Goal: Find specific page/section: Find specific page/section

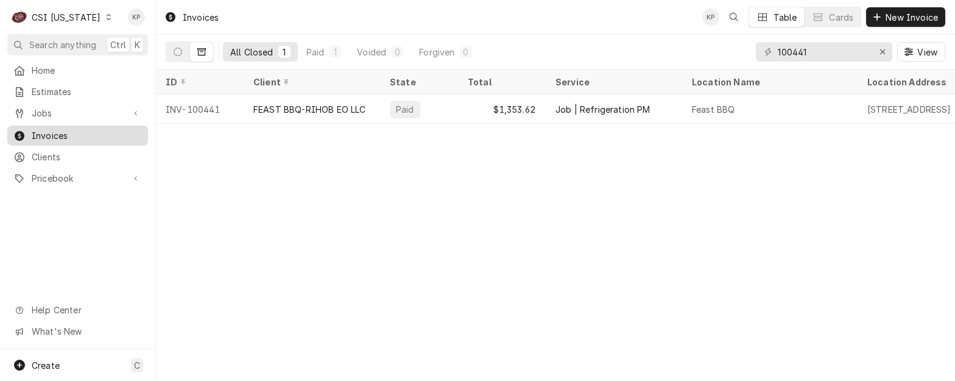
drag, startPoint x: 47, startPoint y: 126, endPoint x: 63, endPoint y: 124, distance: 16.5
click at [47, 129] on span "Invoices" at bounding box center [87, 135] width 110 height 13
click at [882, 53] on icon "Erase input" at bounding box center [882, 51] width 7 height 9
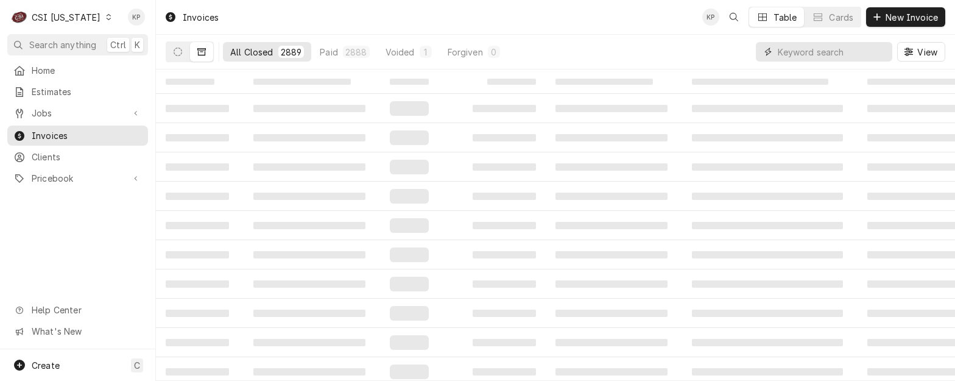
click at [816, 57] on input "Dynamic Content Wrapper" at bounding box center [832, 51] width 108 height 19
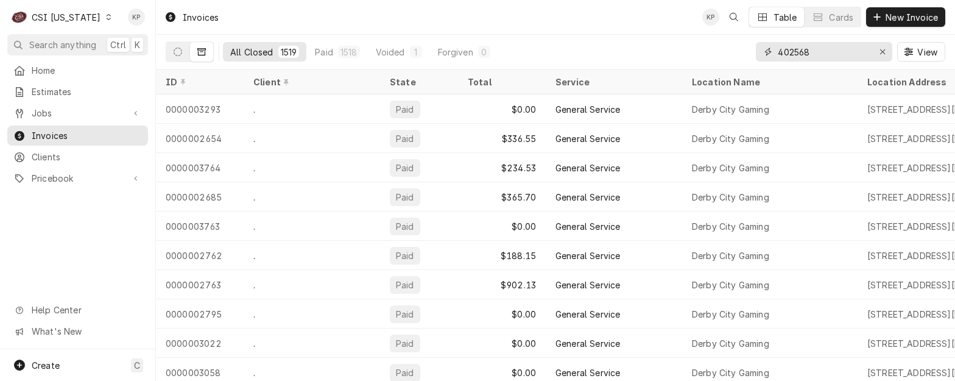
type input "402568"
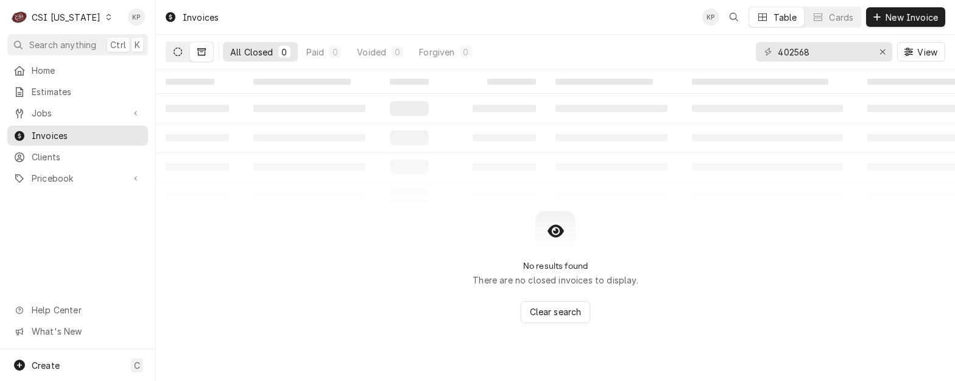
click at [175, 49] on icon "Dynamic Content Wrapper" at bounding box center [178, 51] width 9 height 9
click at [106, 19] on icon "Dynamic Content Wrapper" at bounding box center [108, 17] width 5 height 6
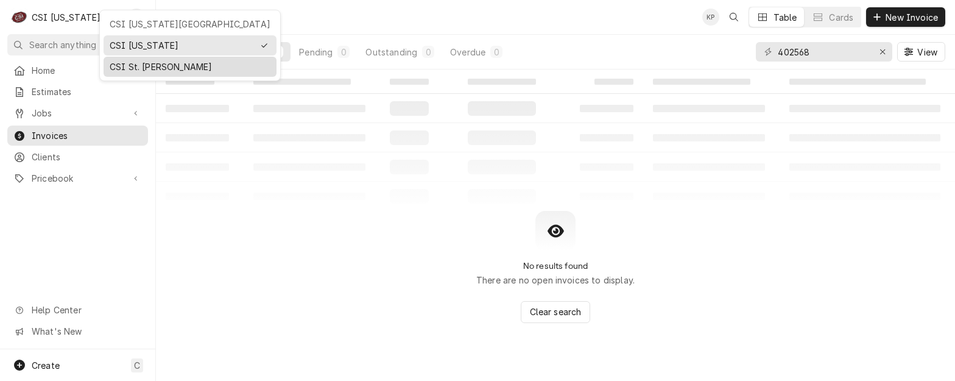
click at [116, 60] on div "CSI St. [PERSON_NAME]" at bounding box center [190, 66] width 161 height 13
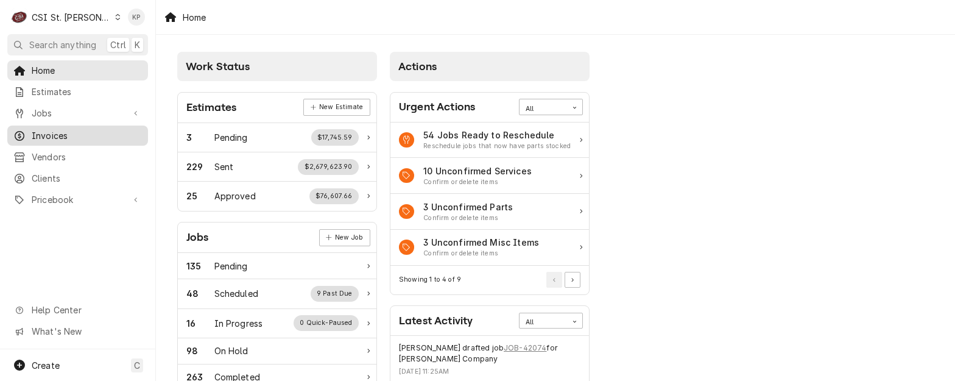
drag, startPoint x: 60, startPoint y: 132, endPoint x: 172, endPoint y: 127, distance: 112.2
click at [60, 132] on span "Invoices" at bounding box center [87, 135] width 110 height 13
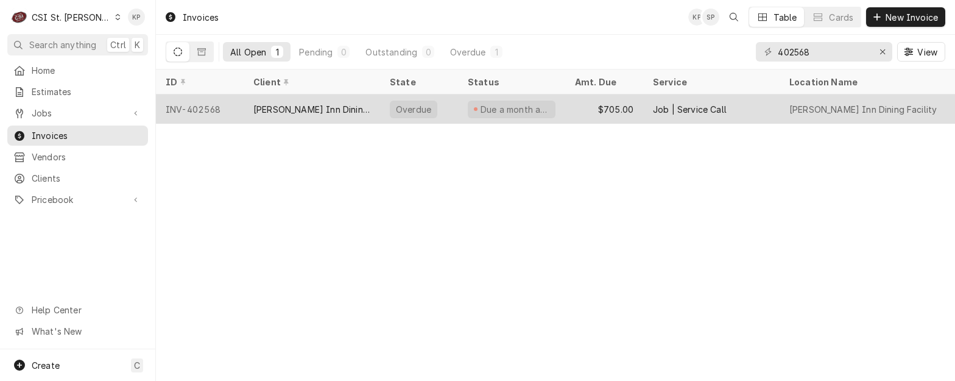
click at [191, 107] on div "INV-402568" at bounding box center [200, 108] width 88 height 29
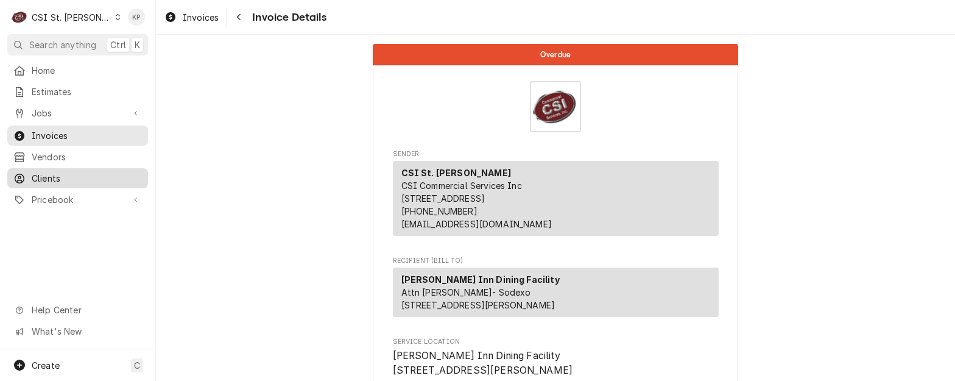
click at [57, 172] on span "Clients" at bounding box center [87, 178] width 110 height 13
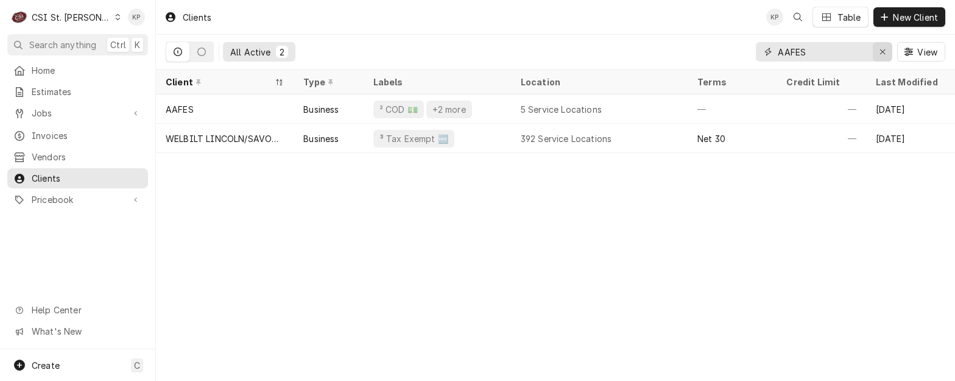
click at [883, 51] on icon "Erase input" at bounding box center [882, 51] width 7 height 9
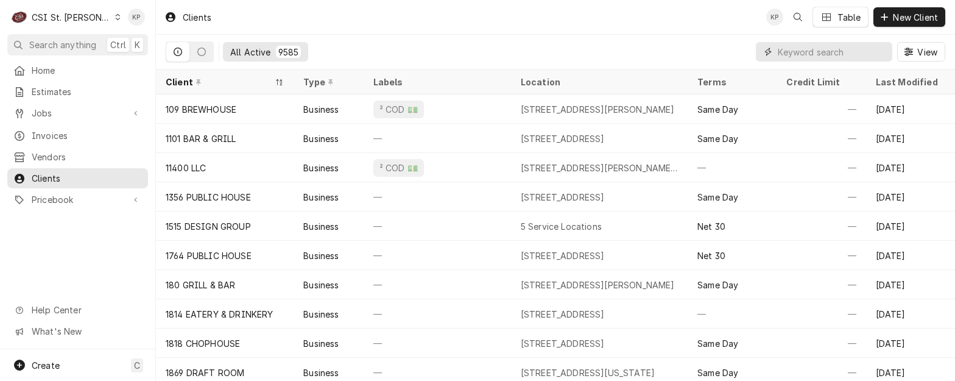
paste input "[PERSON_NAME] Inn Dining Facility"
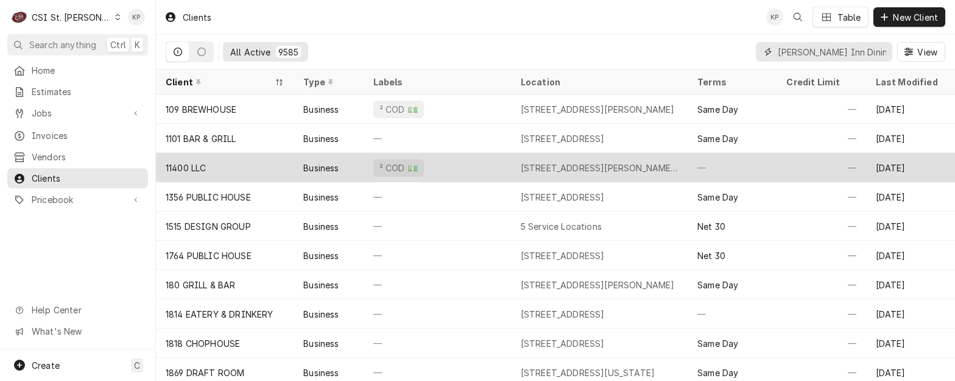
scroll to position [0, 37]
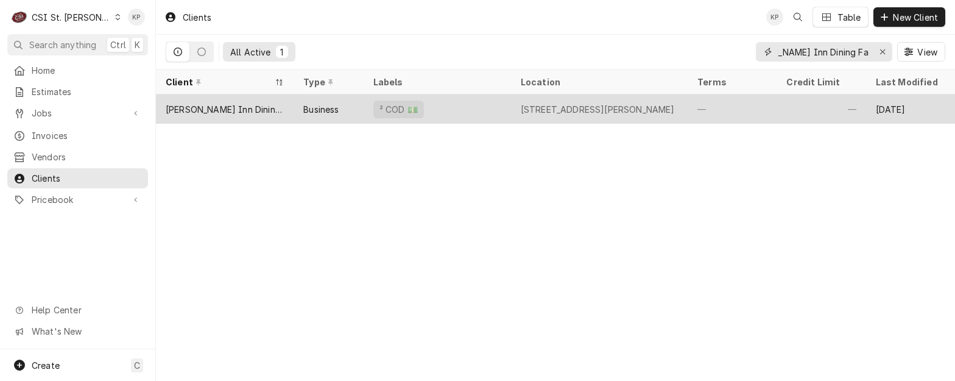
type input "[PERSON_NAME] Inn Dining Facility"
click at [190, 105] on div "[PERSON_NAME] Inn Dining Facility" at bounding box center [225, 109] width 118 height 13
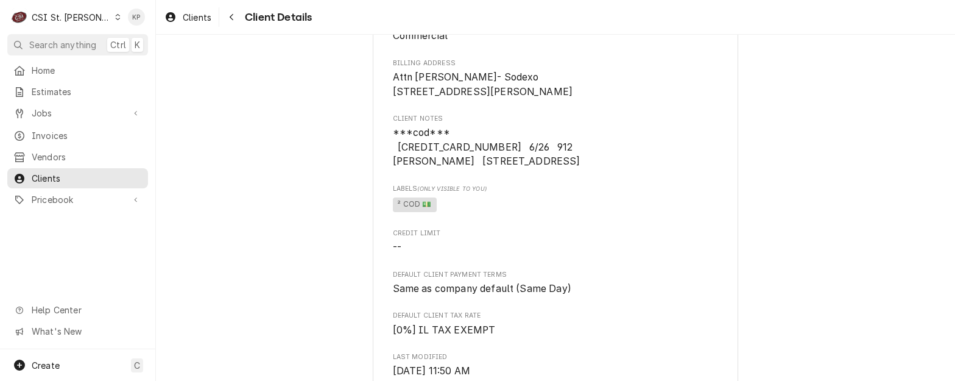
scroll to position [122, 0]
